Goal: Communication & Community: Answer question/provide support

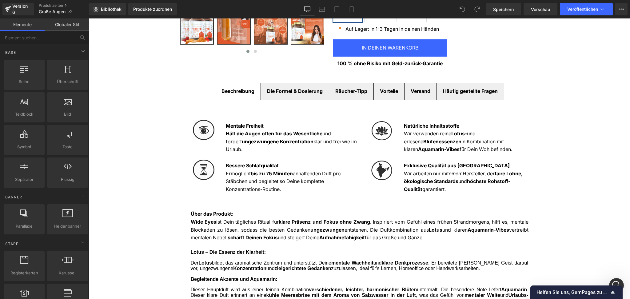
scroll to position [287, 0]
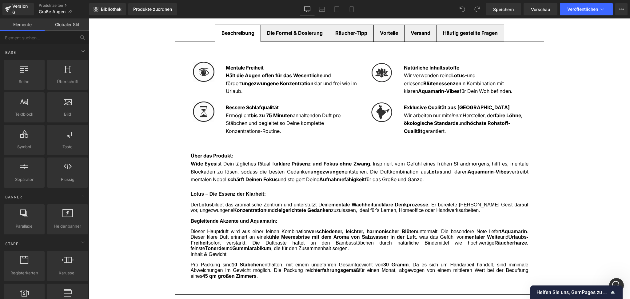
click at [256, 86] on font "ungezwungene Konzentration" at bounding box center [278, 83] width 72 height 6
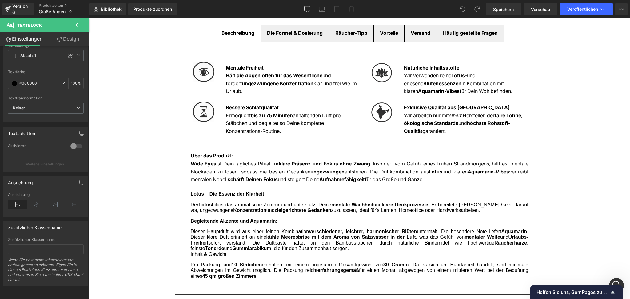
scroll to position [0, 0]
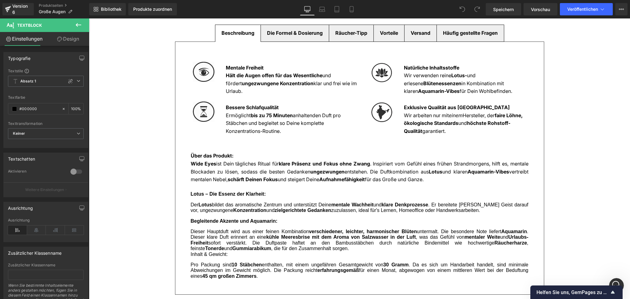
click at [248, 84] on font "ungezwungene Konzentration" at bounding box center [278, 83] width 72 height 6
click at [33, 130] on span "Keiner" at bounding box center [46, 133] width 76 height 11
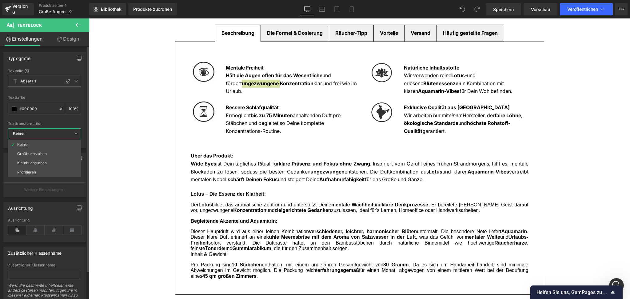
click at [33, 130] on span "Keiner" at bounding box center [44, 133] width 73 height 11
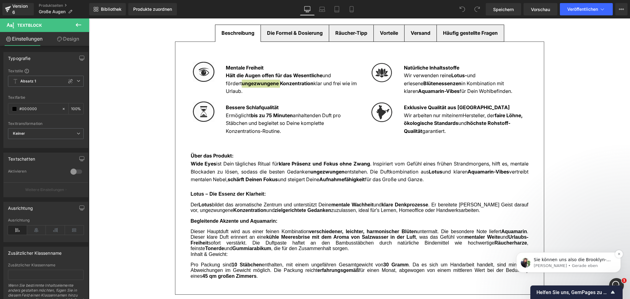
click at [580, 265] on p "Tina • Gerade eben" at bounding box center [573, 266] width 79 height 6
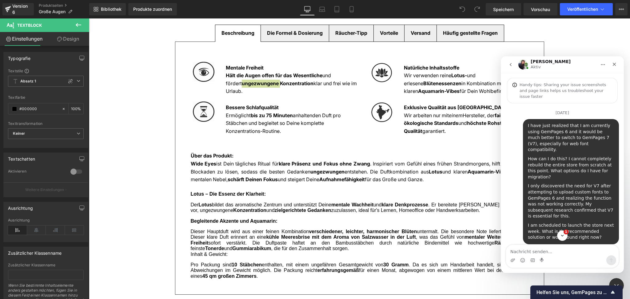
scroll to position [1, 0]
click at [530, 251] on textarea "Nachricht senden..." at bounding box center [562, 250] width 113 height 10
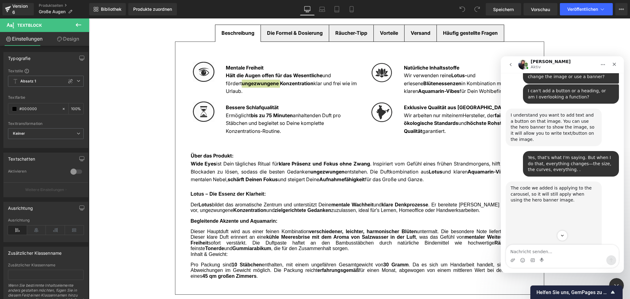
type textarea "I just sent it to them a moment ago."
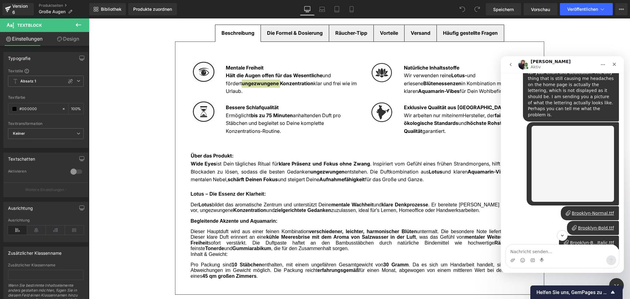
scroll to position [8997, 0]
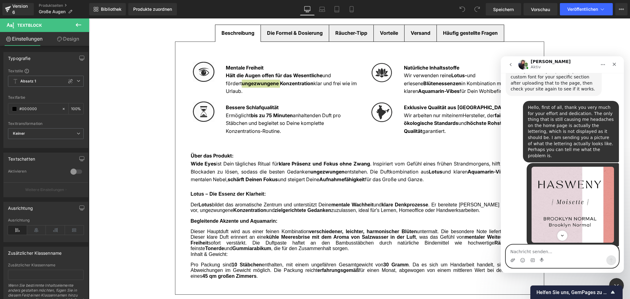
click at [513, 261] on icon "Anhang hochladen" at bounding box center [513, 259] width 4 height 3
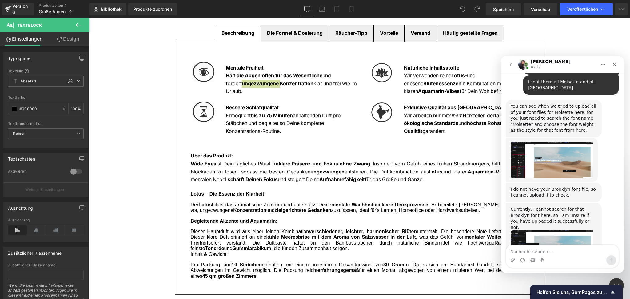
scroll to position [9990, 0]
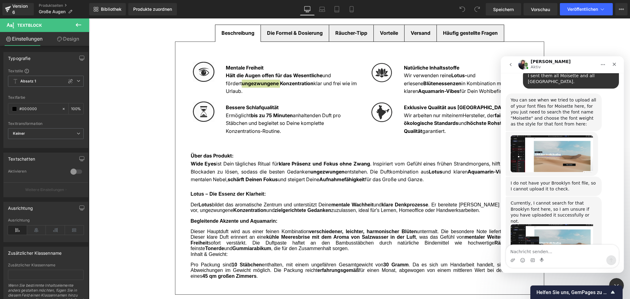
click at [509, 260] on div "Intercom Messenger" at bounding box center [562, 260] width 113 height 10
click at [512, 260] on icon "Anhang hochladen" at bounding box center [513, 259] width 4 height 3
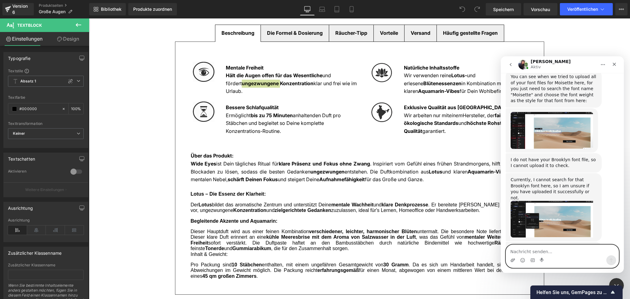
scroll to position [10028, 0]
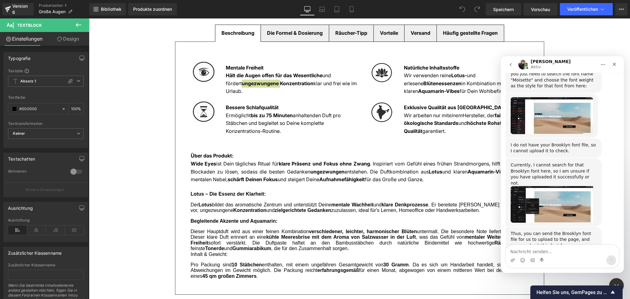
click at [276, 175] on div at bounding box center [315, 140] width 630 height 280
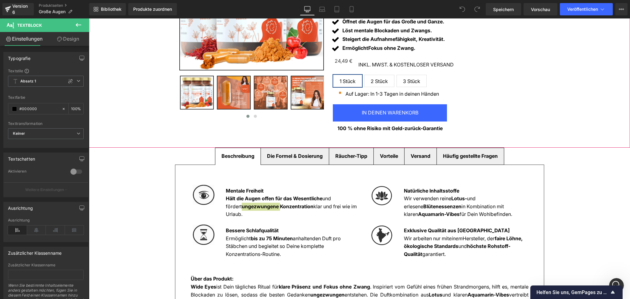
scroll to position [41, 0]
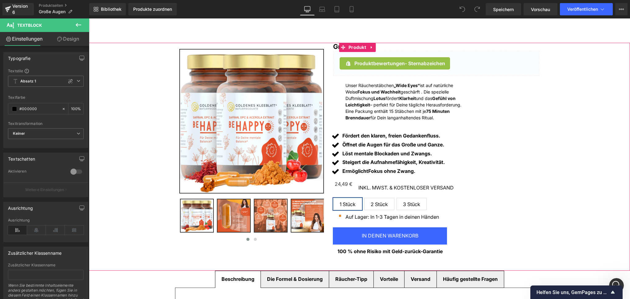
drag, startPoint x: 193, startPoint y: 18, endPoint x: 119, endPoint y: 115, distance: 122.1
click at [119, 115] on div "(P) Bild ‹" at bounding box center [359, 152] width 535 height 219
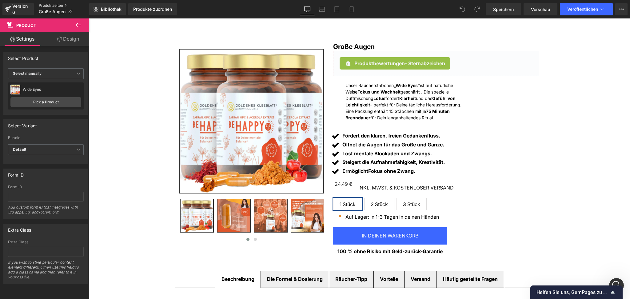
click at [46, 7] on font "Produktseiten" at bounding box center [51, 5] width 24 height 5
